Goal: Transaction & Acquisition: Purchase product/service

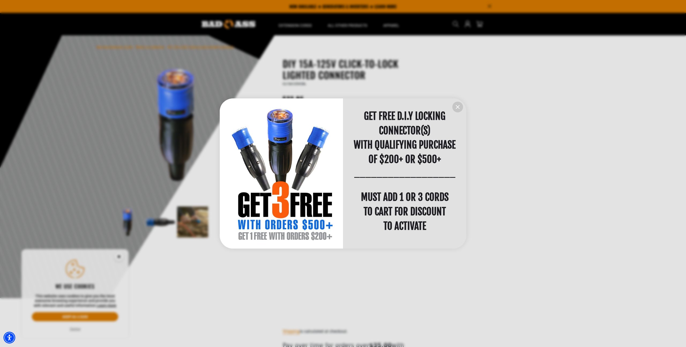
click at [461, 105] on icon "information" at bounding box center [457, 107] width 6 height 6
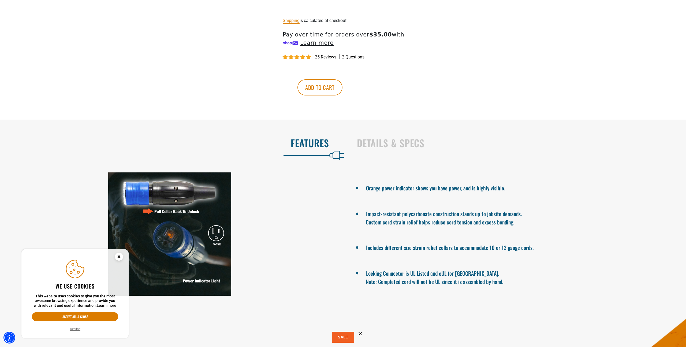
scroll to position [347, 0]
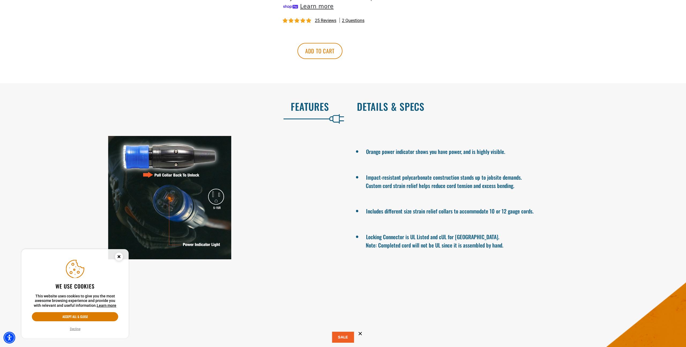
click at [396, 110] on h2 "Details & Specs" at bounding box center [516, 106] width 318 height 11
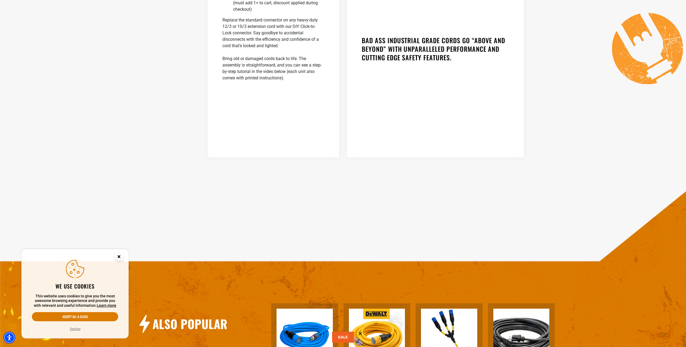
scroll to position [703, 0]
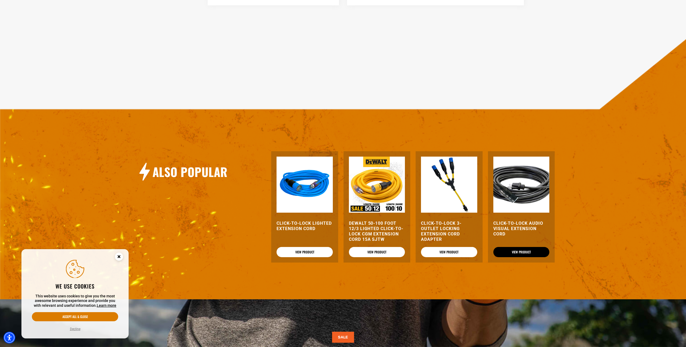
click at [524, 253] on link "View Product" at bounding box center [521, 252] width 56 height 10
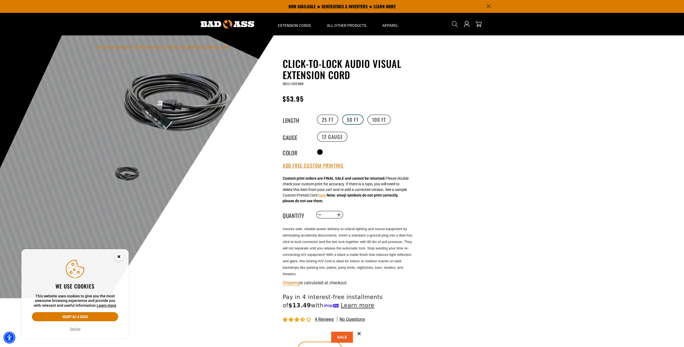
click at [357, 120] on label "50 FT" at bounding box center [352, 119] width 21 height 10
click at [376, 120] on label "100 FT" at bounding box center [379, 119] width 24 height 10
click at [361, 120] on label "50 FT" at bounding box center [352, 119] width 21 height 10
click at [378, 118] on label "100 FT" at bounding box center [379, 119] width 24 height 10
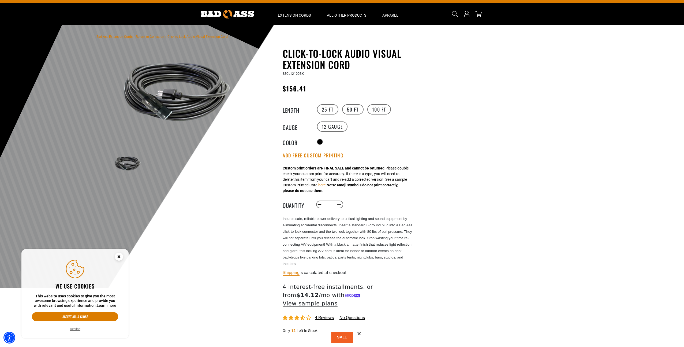
scroll to position [39, 0]
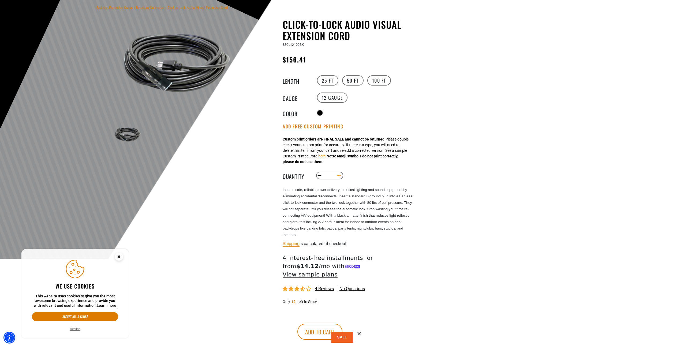
click at [340, 175] on button "Increase quantity for Click-to-Lock Audio Visual Extension Cord" at bounding box center [339, 175] width 8 height 9
click at [330, 84] on label "25 FT" at bounding box center [327, 80] width 21 height 10
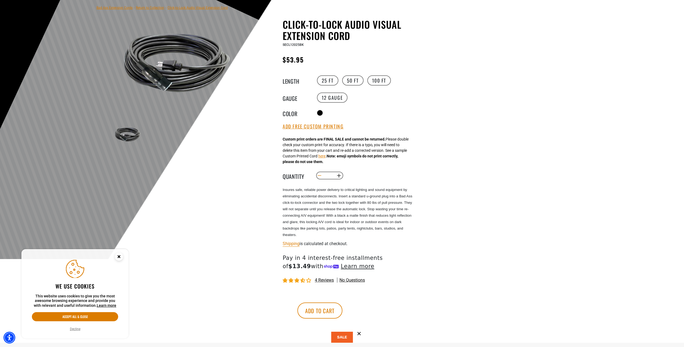
click at [320, 177] on button "Decrease quantity for Click-to-Lock Audio Visual Extension Cord" at bounding box center [320, 175] width 8 height 9
click at [336, 176] on button "Increase quantity for Click-to-Lock Audio Visual Extension Cord" at bounding box center [339, 175] width 8 height 9
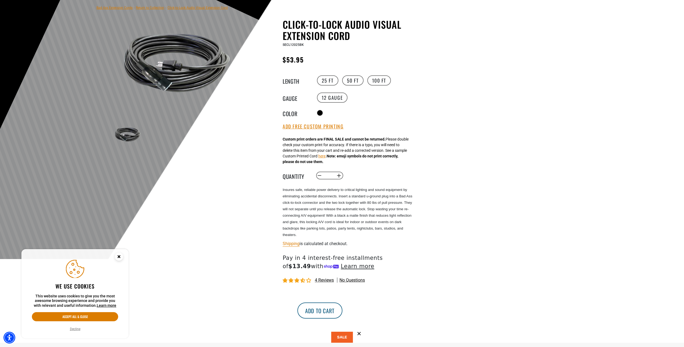
click at [342, 312] on button "Add to cart" at bounding box center [319, 310] width 45 height 16
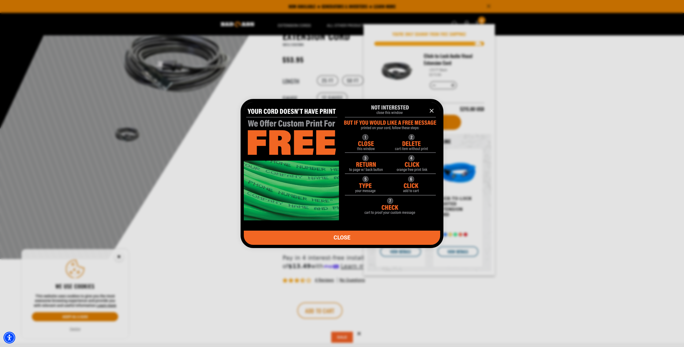
click at [431, 110] on icon "information" at bounding box center [431, 110] width 3 height 3
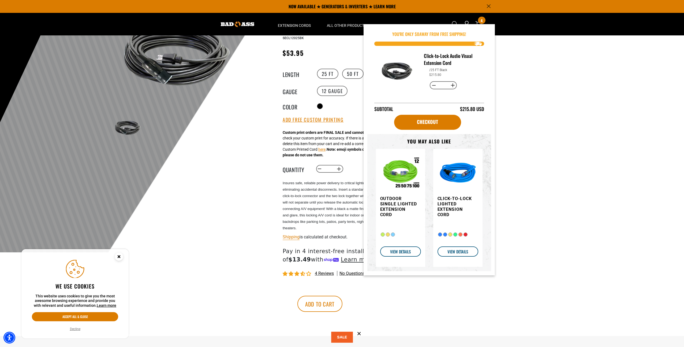
scroll to position [20, 0]
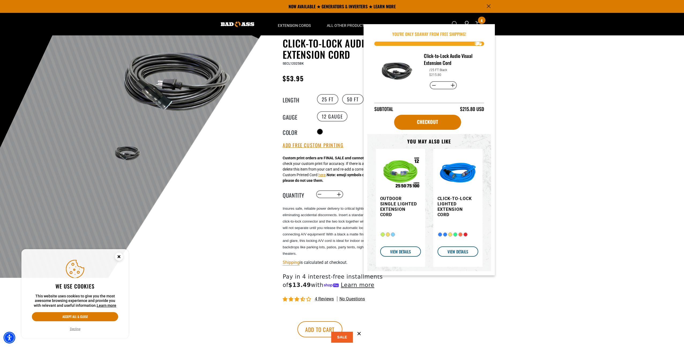
click at [522, 109] on div at bounding box center [342, 146] width 684 height 263
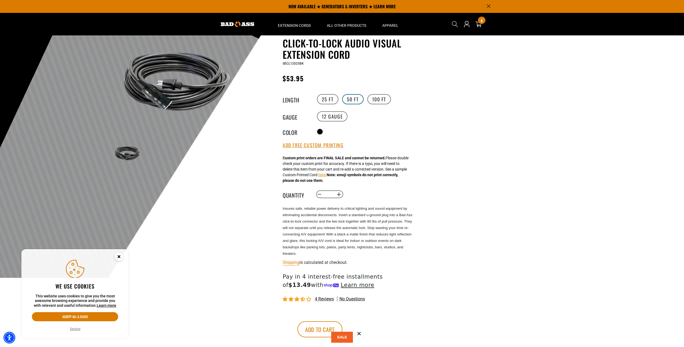
click at [351, 97] on label "50 FT" at bounding box center [352, 99] width 21 height 10
click at [320, 195] on button "Decrease quantity for Click-to-Lock Audio Visual Extension Cord" at bounding box center [320, 194] width 8 height 9
type input "*"
click at [328, 146] on button "Add Free Custom Printing" at bounding box center [313, 145] width 61 height 6
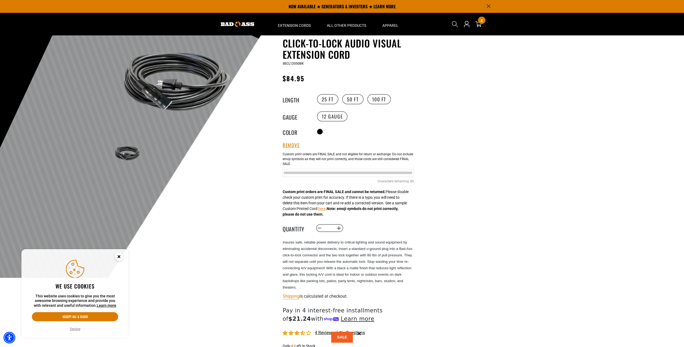
click at [331, 174] on input "text" at bounding box center [348, 173] width 131 height 8
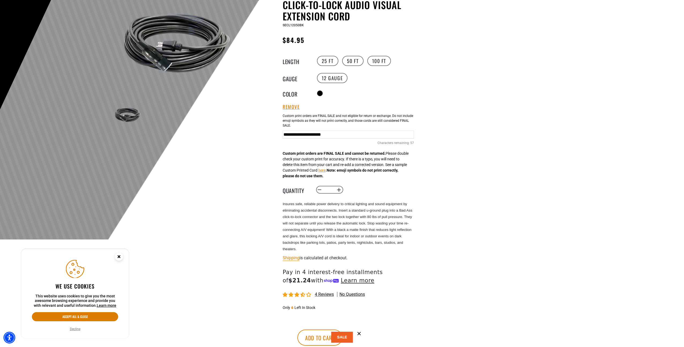
scroll to position [62, 0]
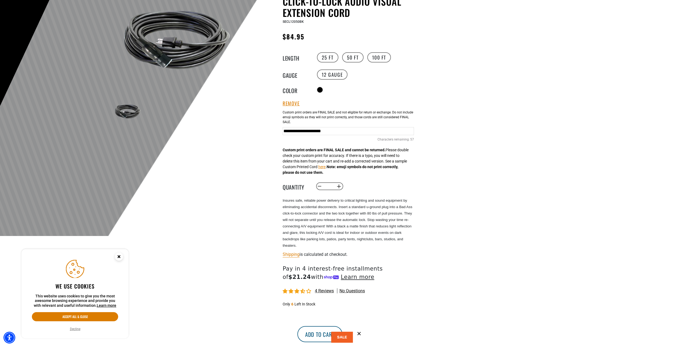
type input "**********"
click at [342, 336] on button "Add to cart" at bounding box center [319, 334] width 45 height 16
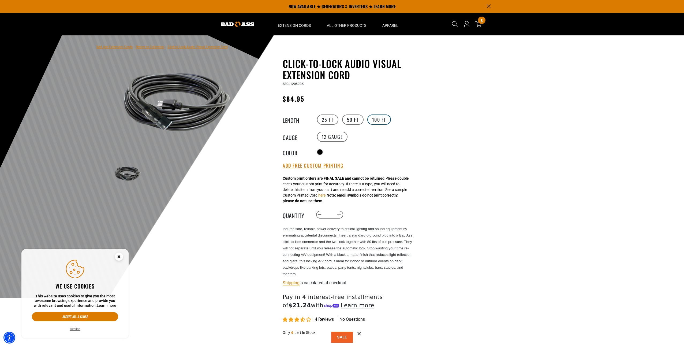
click at [386, 122] on label "100 FT" at bounding box center [379, 119] width 24 height 10
click at [338, 214] on button "Increase quantity for Click-to-Lock Audio Visual Extension Cord" at bounding box center [339, 214] width 8 height 9
type input "*"
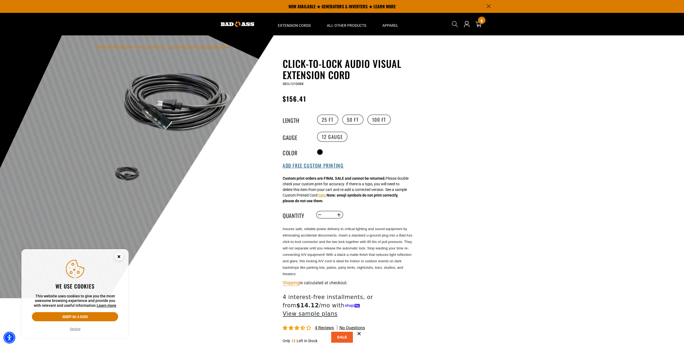
click at [326, 167] on button "Add Free Custom Printing" at bounding box center [313, 166] width 61 height 6
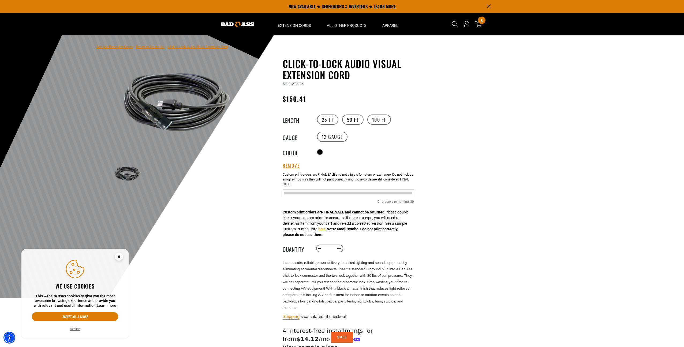
click at [320, 191] on input "Lorem ipsum dolor sit amet, consectetuer adipiscing elit. Aenean commodo ligula." at bounding box center [348, 193] width 131 height 8
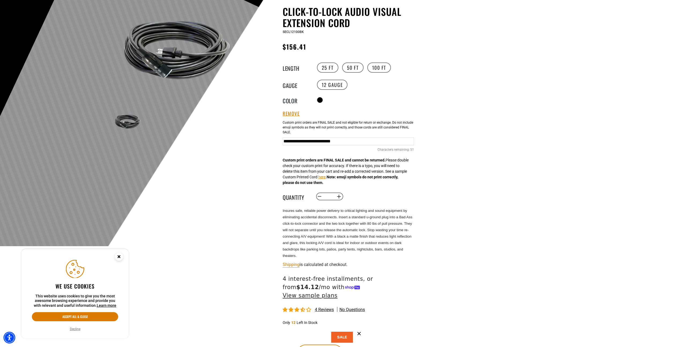
scroll to position [88, 0]
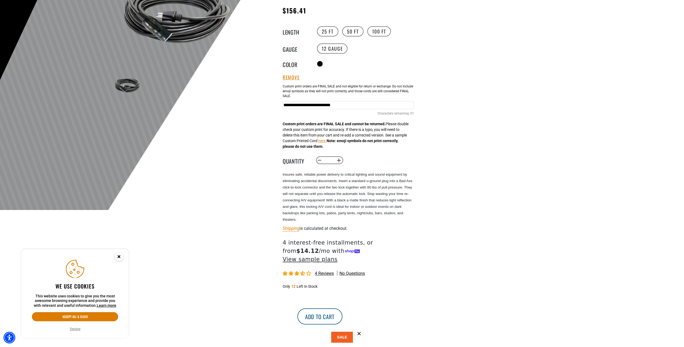
type input "**********"
drag, startPoint x: 367, startPoint y: 306, endPoint x: 381, endPoint y: 289, distance: 22.5
click at [342, 308] on button "Add to cart" at bounding box center [319, 316] width 45 height 16
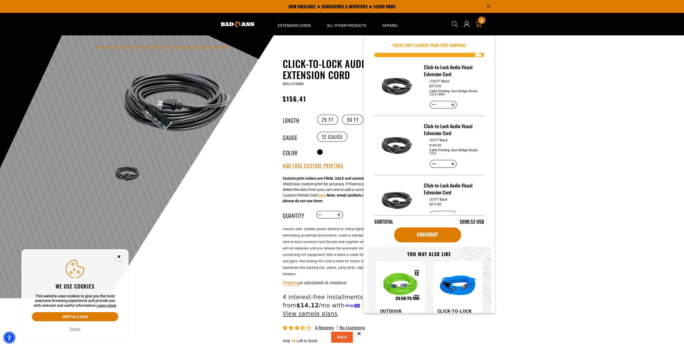
click at [479, 24] on icon at bounding box center [478, 24] width 7 height 7
